Goal: Book appointment/travel/reservation

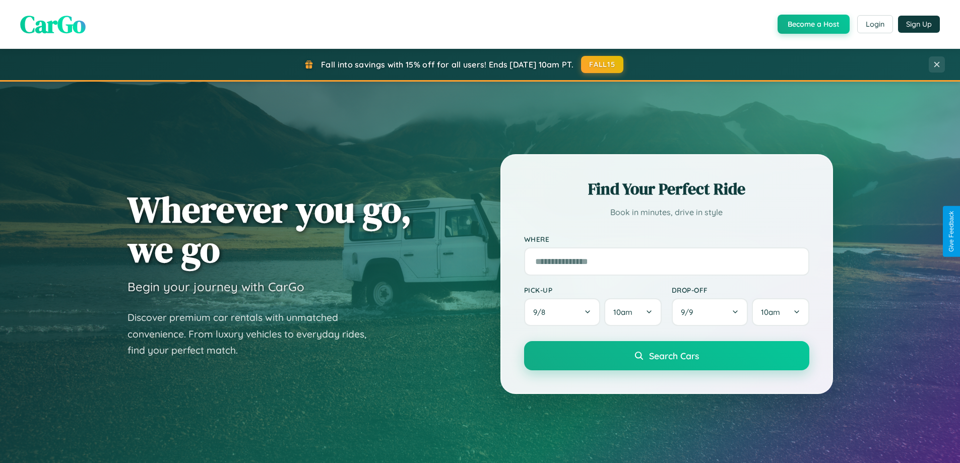
scroll to position [434, 0]
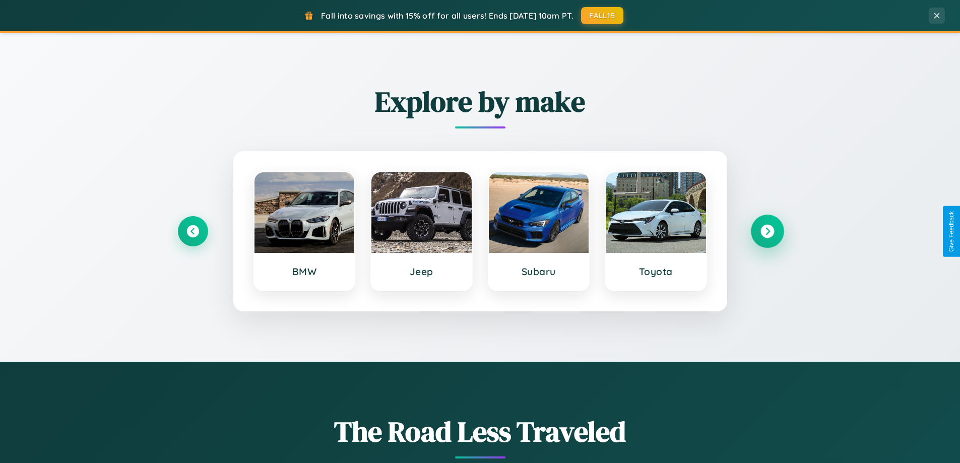
click at [767, 231] on icon at bounding box center [767, 232] width 14 height 14
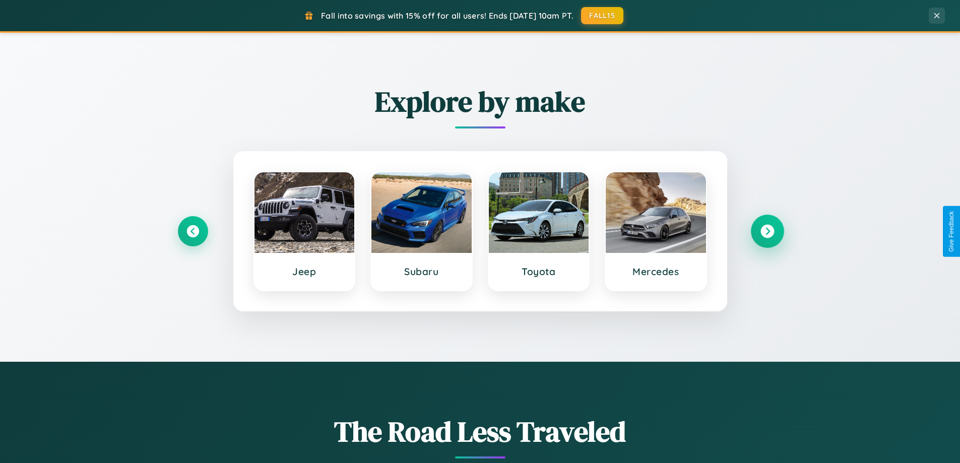
click at [767, 231] on icon at bounding box center [767, 232] width 14 height 14
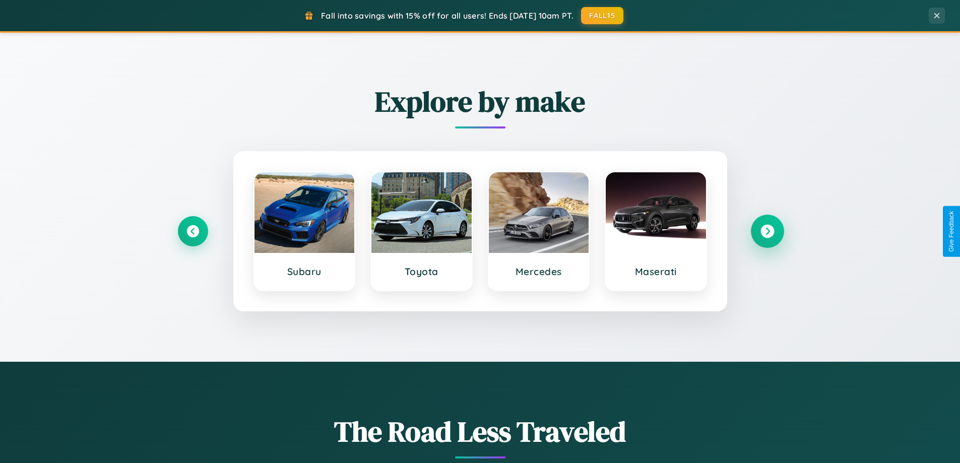
click at [767, 231] on icon at bounding box center [767, 232] width 14 height 14
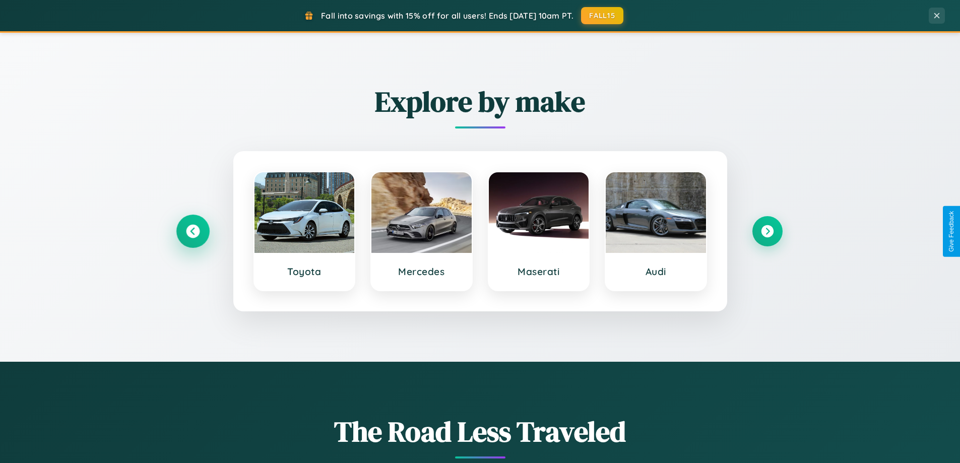
click at [192, 231] on icon at bounding box center [193, 232] width 14 height 14
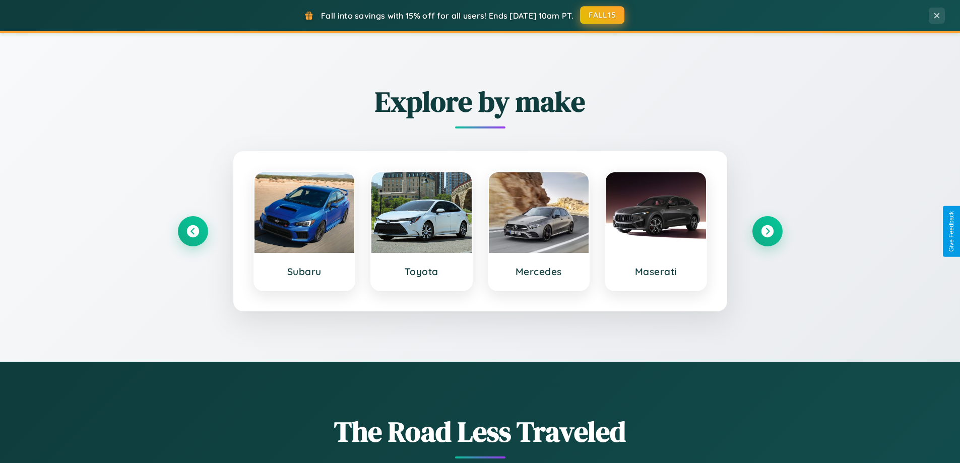
click at [603, 15] on button "FALL15" at bounding box center [602, 15] width 44 height 18
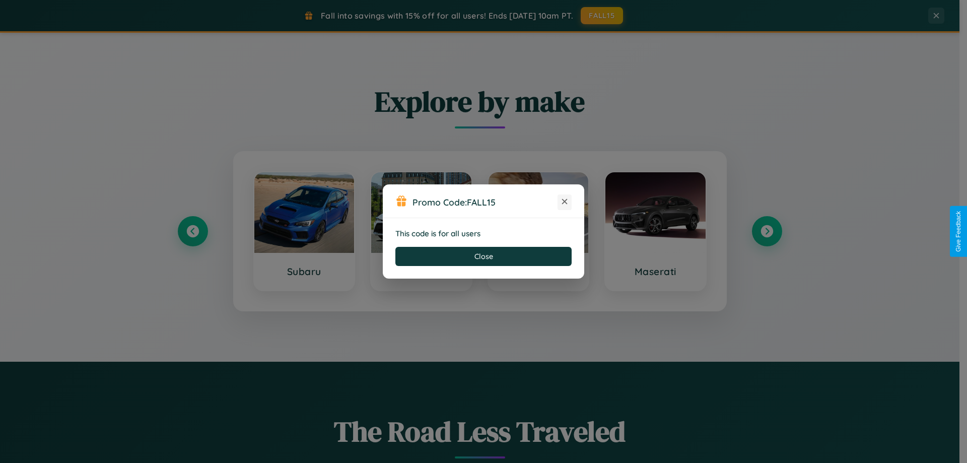
click at [565, 202] on icon at bounding box center [565, 202] width 10 height 10
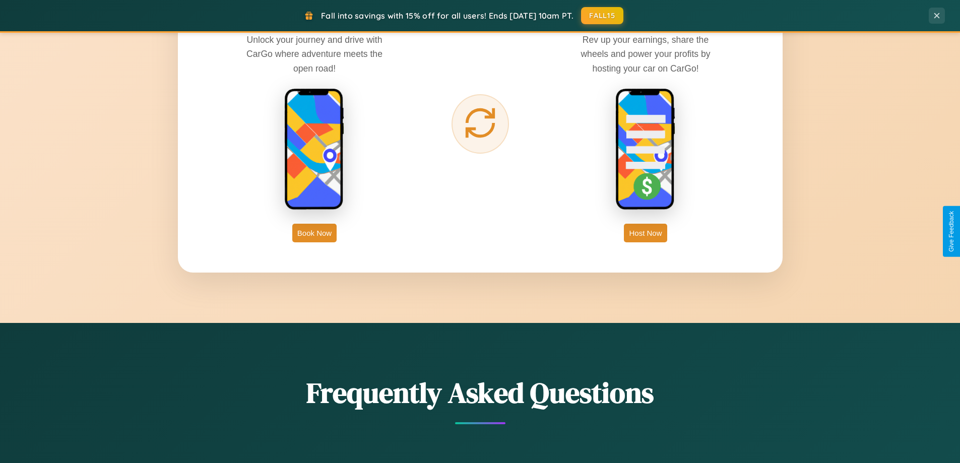
scroll to position [1619, 0]
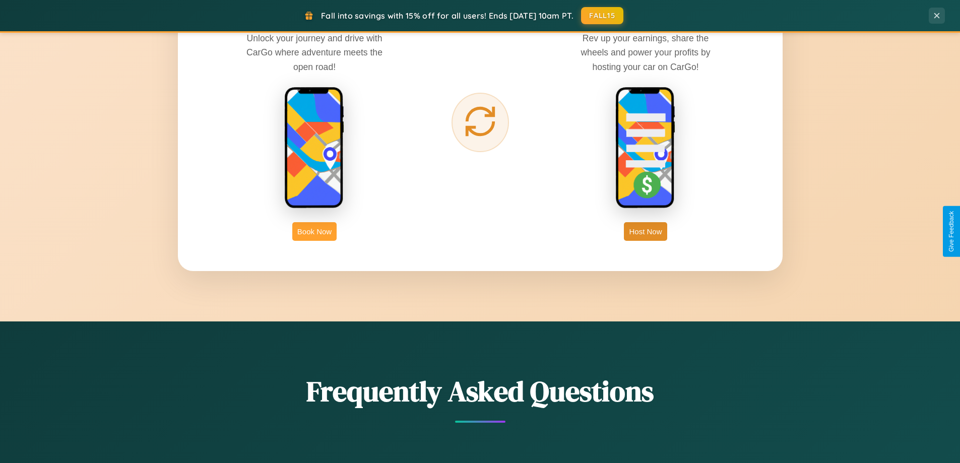
click at [314, 231] on button "Book Now" at bounding box center [314, 231] width 44 height 19
